Goal: Check status: Check status

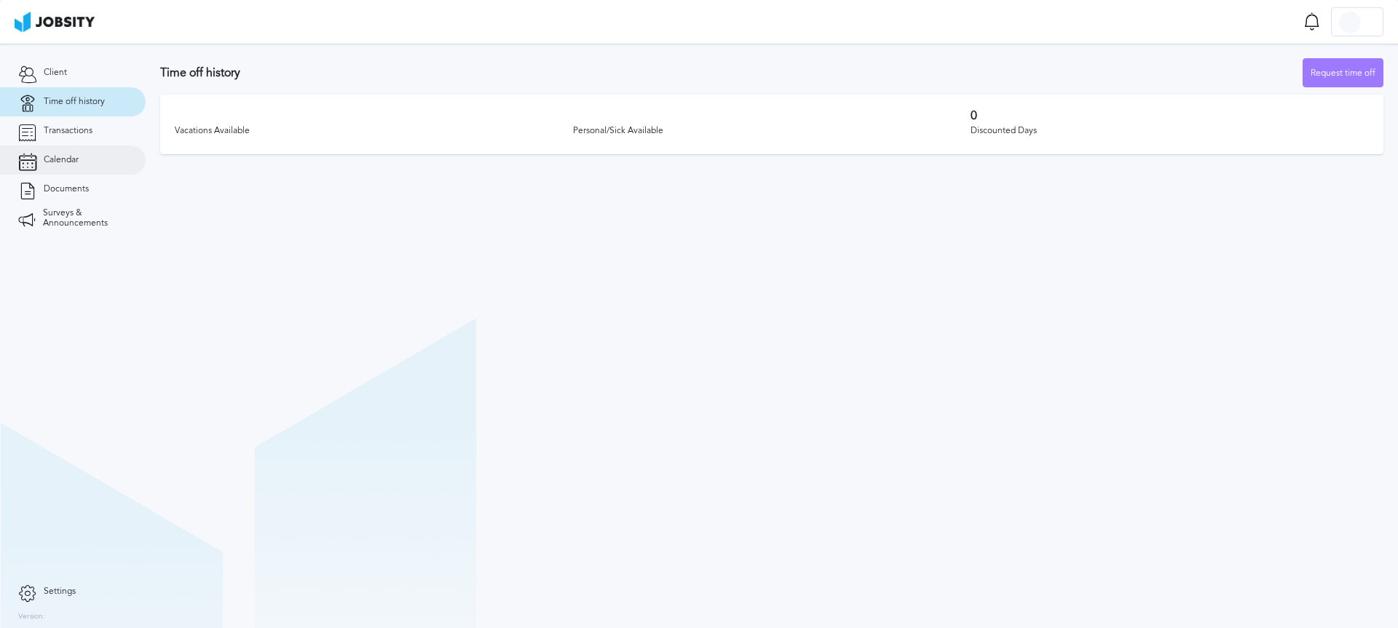
click at [63, 166] on link "Calendar" at bounding box center [73, 160] width 146 height 29
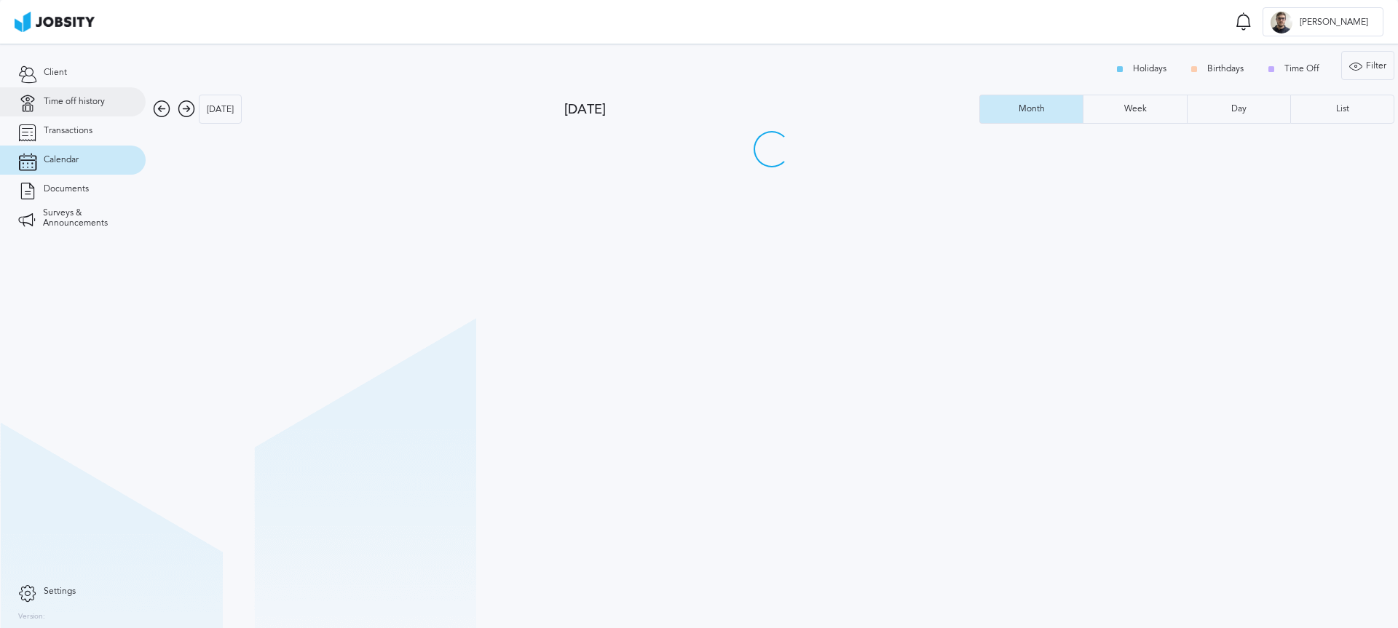
click at [73, 97] on span "Time off history" at bounding box center [74, 102] width 61 height 10
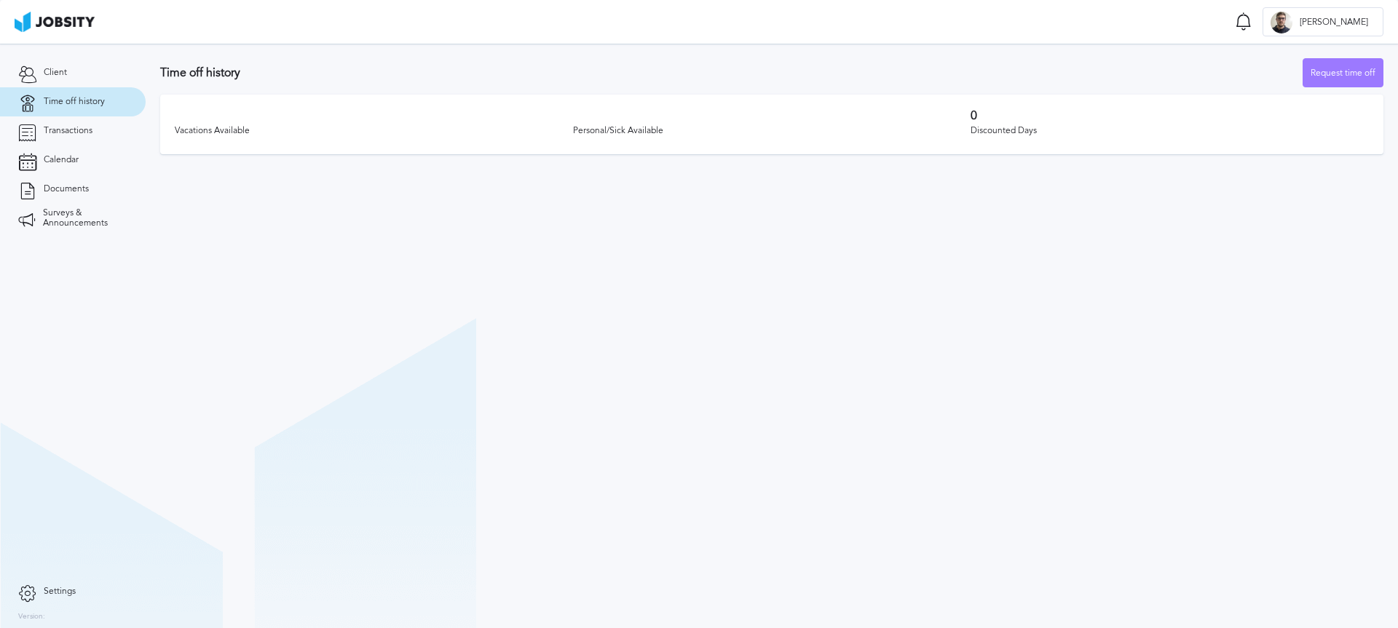
click at [575, 72] on h3 "Time off history" at bounding box center [731, 72] width 1143 height 13
click at [536, 146] on div "Vacations Available Personal/Sick Available 0 Discounted Days" at bounding box center [771, 125] width 1223 height 60
drag, startPoint x: 532, startPoint y: 259, endPoint x: 413, endPoint y: 256, distance: 118.7
click at [530, 259] on section "Time off history Request time off Vacations Available Personal/Sick Available 0…" at bounding box center [772, 336] width 1253 height 585
click at [226, 256] on section "Time off history Request time off Vacations Available Personal/Sick Available 0…" at bounding box center [772, 336] width 1253 height 585
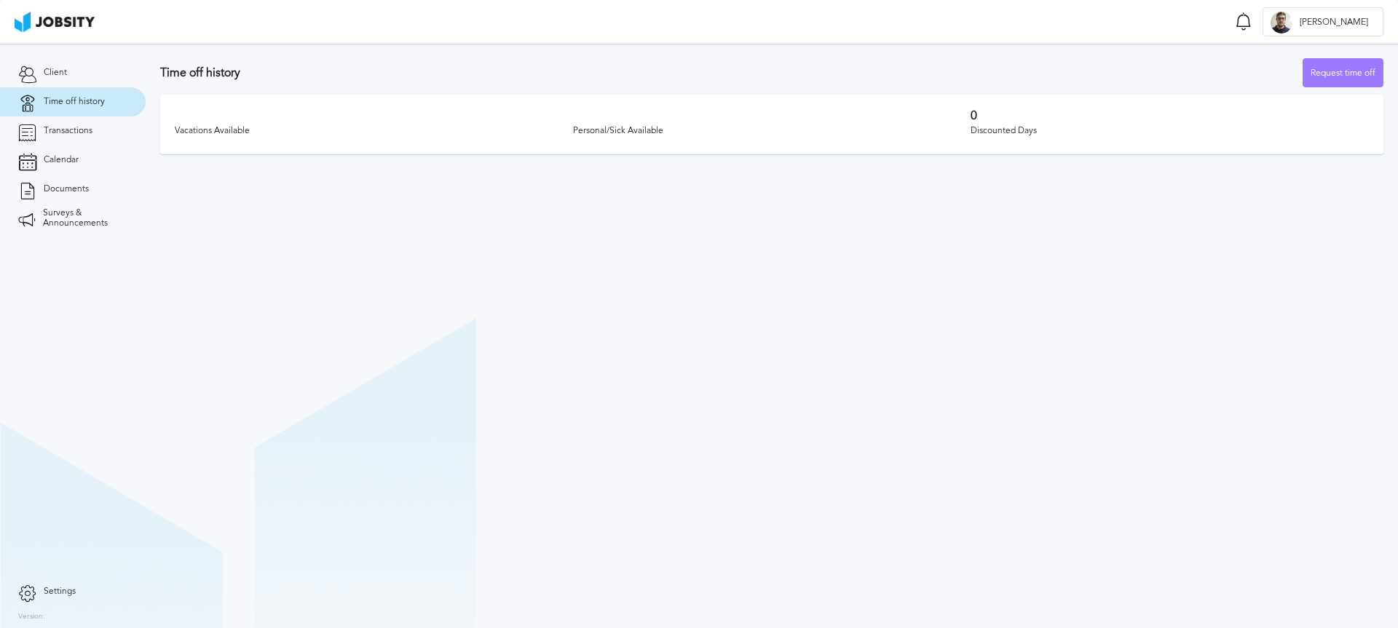
drag, startPoint x: 929, startPoint y: 293, endPoint x: 1168, endPoint y: 216, distance: 252.0
click at [953, 284] on section "Time off history Request time off Vacations Available Personal/Sick Available 0…" at bounding box center [772, 336] width 1253 height 585
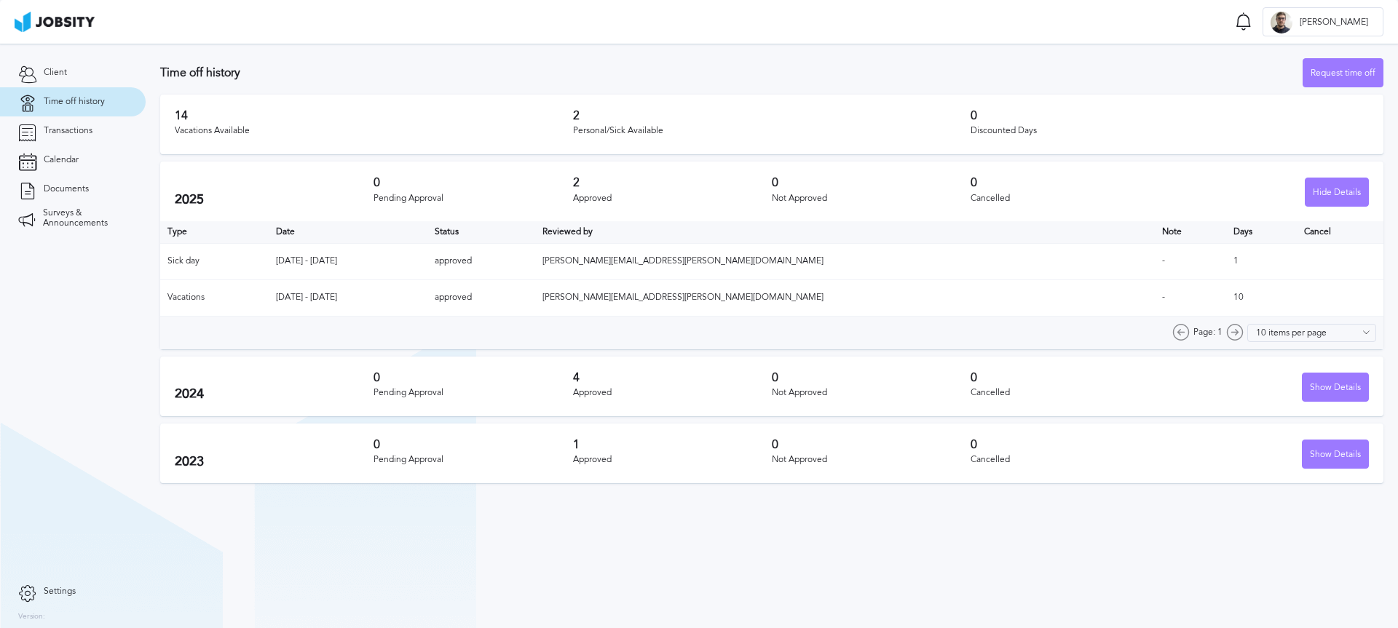
click at [275, 196] on h2 "2025" at bounding box center [274, 199] width 199 height 15
click at [228, 127] on div "Vacations Available" at bounding box center [374, 131] width 398 height 10
click at [414, 165] on div "2025 0 Pending Approval 2 Approved 0 Not Approved 0 Cancelled Hide Details" at bounding box center [771, 192] width 1223 height 60
click at [518, 188] on h3 "0" at bounding box center [473, 182] width 199 height 13
click at [602, 189] on h3 "2" at bounding box center [672, 182] width 199 height 13
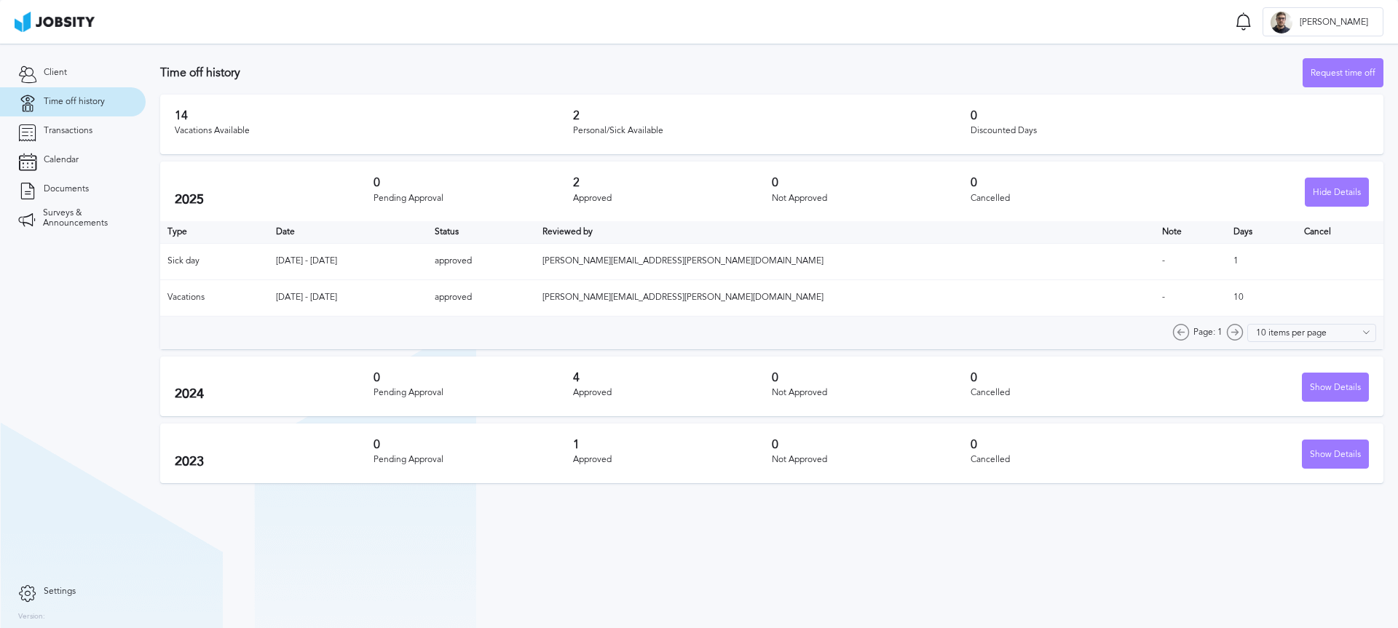
drag, startPoint x: 599, startPoint y: 185, endPoint x: 650, endPoint y: 178, distance: 51.4
click at [598, 185] on h3 "2" at bounding box center [672, 182] width 199 height 13
drag, startPoint x: 1051, startPoint y: 205, endPoint x: 899, endPoint y: 202, distance: 152.2
click at [899, 202] on div "2025 0 Pending Approval 2 Approved 0 Not Approved 0 Cancelled Hide Details" at bounding box center [771, 192] width 1223 height 60
click at [764, 176] on h3 "2" at bounding box center [672, 182] width 199 height 13
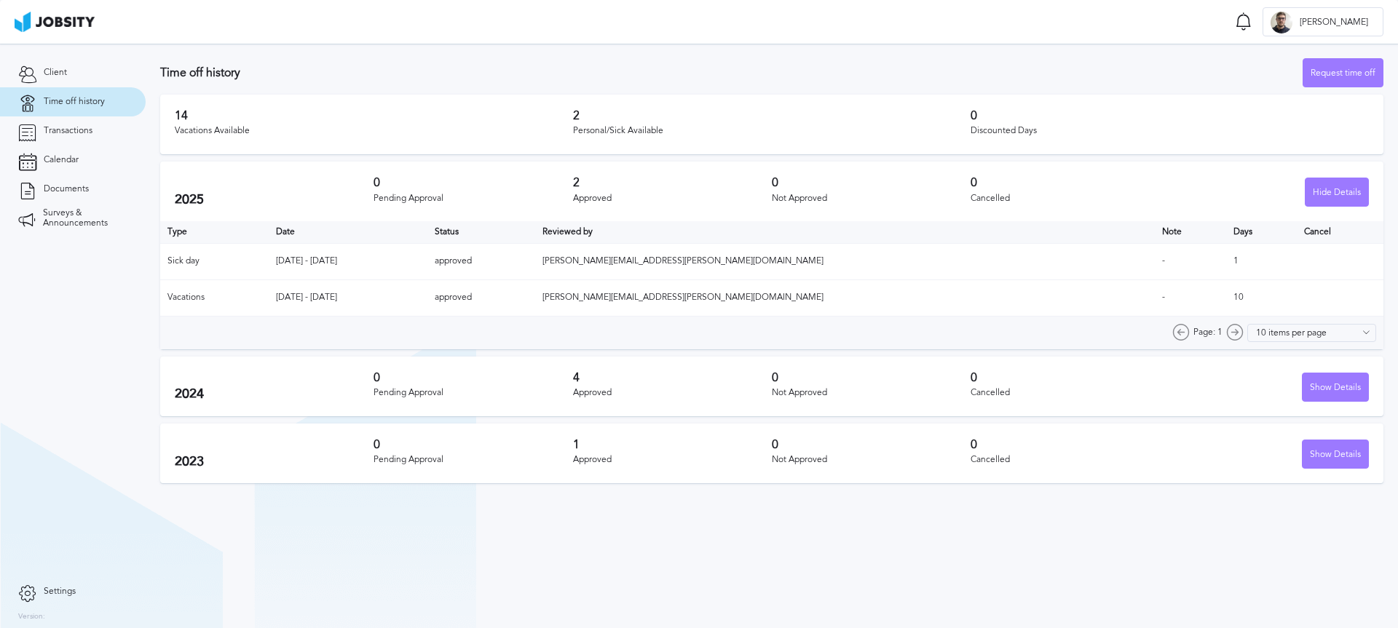
click at [508, 106] on div "14 Vacations Available 2 Personal/Sick Available 0 Discounted Days" at bounding box center [771, 125] width 1223 height 60
